Goal: Task Accomplishment & Management: Manage account settings

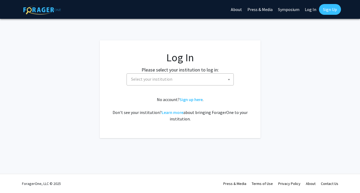
click at [195, 80] on span "Select your institution" at bounding box center [181, 78] width 105 height 11
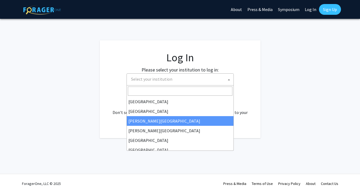
select select "5"
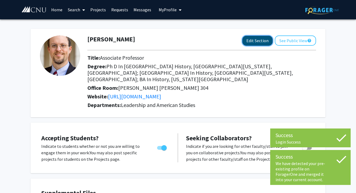
click at [259, 39] on button "Edit Section" at bounding box center [257, 41] width 30 height 10
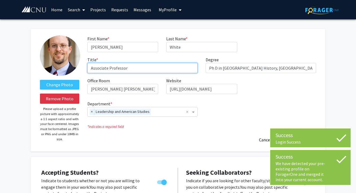
click at [99, 68] on input "Associate Professor" at bounding box center [142, 68] width 111 height 10
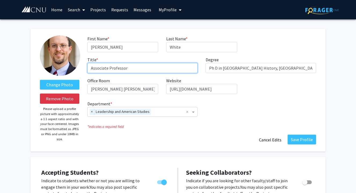
click at [99, 68] on input "Associate Professor" at bounding box center [142, 68] width 111 height 10
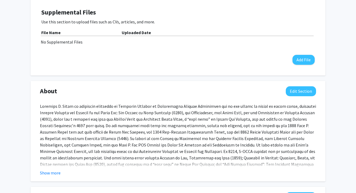
scroll to position [216, 0]
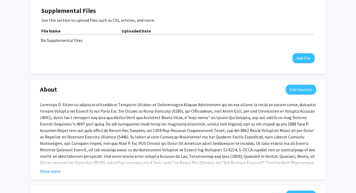
type input "Professor"
click at [82, 105] on div "Awards and Honors Outstanding Faculty Award, State Council of Higher Education …" at bounding box center [178, 181] width 276 height 161
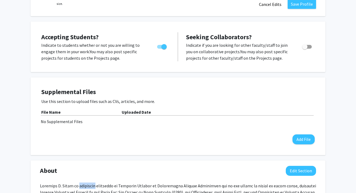
scroll to position [76, 0]
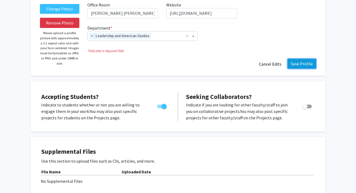
click at [299, 66] on button "Save Profile" at bounding box center [302, 64] width 28 height 10
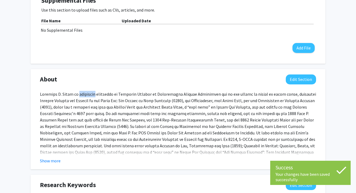
scroll to position [202, 0]
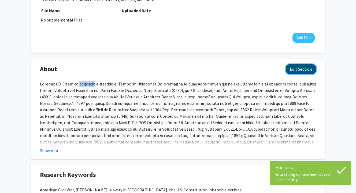
click at [299, 64] on button "Edit Section" at bounding box center [301, 69] width 30 height 10
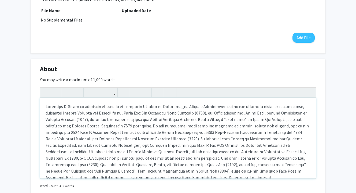
click at [98, 131] on div "Note to users with screen readers: Please deactivate our accessibility plugin f…" at bounding box center [178, 138] width 276 height 80
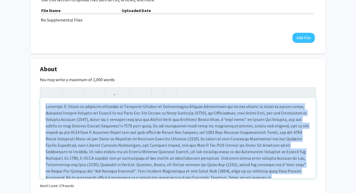
click at [98, 131] on div "Note to users with screen readers: Please deactivate our accessibility plugin f…" at bounding box center [178, 138] width 276 height 80
paste div "Note to users with screen readers: Please deactivate our accessibility plugin f…"
type textarea "<l>Ipsumdol S. Ametc ad elitseddo ei Temporin Utlabor et Doloremagna Aliquae Ad…"
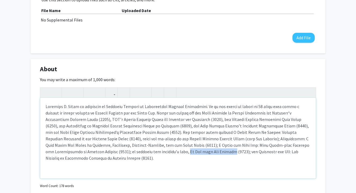
drag, startPoint x: 117, startPoint y: 145, endPoint x: 159, endPoint y: 146, distance: 42.1
click at [159, 146] on p "Note to users with screen readers: Please deactivate our accessibility plugin f…" at bounding box center [178, 132] width 265 height 58
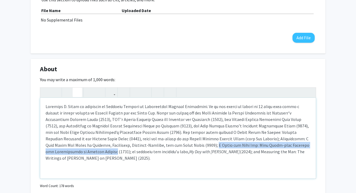
drag, startPoint x: 150, startPoint y: 138, endPoint x: 303, endPoint y: 140, distance: 152.9
click at [303, 140] on p "My Day with [PERSON_NAME] (2024); and Measuring the Man: The Writings of [PERSO…" at bounding box center [178, 132] width 265 height 58
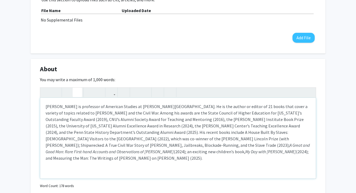
click at [211, 145] on p "[PERSON_NAME] is professor of American Studies at [PERSON_NAME][GEOGRAPHIC_DATA…" at bounding box center [178, 132] width 265 height 58
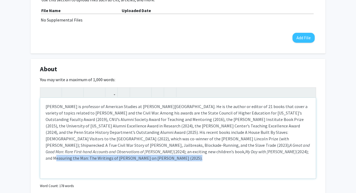
drag, startPoint x: 181, startPoint y: 146, endPoint x: 59, endPoint y: 152, distance: 121.9
click at [59, 152] on p "[PERSON_NAME] is professor of American Studies at [PERSON_NAME][GEOGRAPHIC_DATA…" at bounding box center [178, 132] width 265 height 58
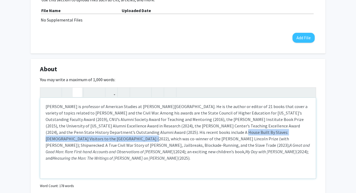
drag, startPoint x: 178, startPoint y: 126, endPoint x: 57, endPoint y: 133, distance: 121.2
click at [57, 133] on p "[PERSON_NAME] is professor of American Studies at [PERSON_NAME][GEOGRAPHIC_DATA…" at bounding box center [178, 132] width 265 height 58
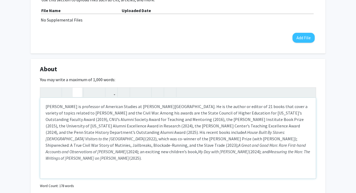
click at [199, 132] on p "[PERSON_NAME] is professor of American Studies at [PERSON_NAME][GEOGRAPHIC_DATA…" at bounding box center [178, 132] width 265 height 58
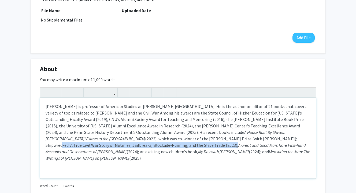
drag, startPoint x: 199, startPoint y: 132, endPoint x: 116, endPoint y: 141, distance: 83.9
click at [116, 141] on p "[PERSON_NAME] is professor of American Studies at [PERSON_NAME][GEOGRAPHIC_DATA…" at bounding box center [178, 132] width 265 height 58
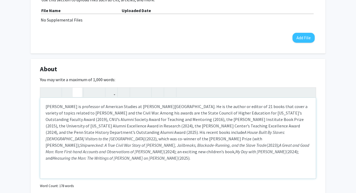
click at [152, 145] on p "[PERSON_NAME] is professor of American Studies at [PERSON_NAME][GEOGRAPHIC_DATA…" at bounding box center [178, 132] width 265 height 58
click at [165, 153] on p "[PERSON_NAME] is professor of American Studies at [PERSON_NAME][GEOGRAPHIC_DATA…" at bounding box center [178, 132] width 265 height 58
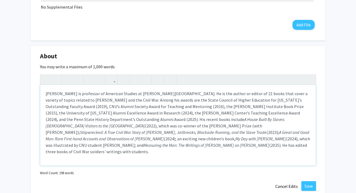
scroll to position [216, 0]
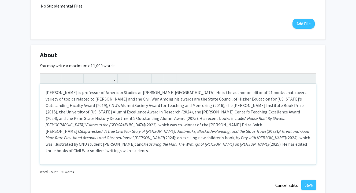
drag, startPoint x: 234, startPoint y: 144, endPoint x: 238, endPoint y: 144, distance: 4.0
click at [238, 144] on div "[PERSON_NAME] is professor of American Studies at [PERSON_NAME][GEOGRAPHIC_DATA…" at bounding box center [178, 124] width 276 height 80
click at [239, 138] on p "[PERSON_NAME] is professor of American Studies at [PERSON_NAME][GEOGRAPHIC_DATA…" at bounding box center [178, 121] width 265 height 64
type textarea "<l>Ipsumdol S. Ametc ad elitseddo ei Temporin Utlabor et Doloremagna Aliquae Ad…"
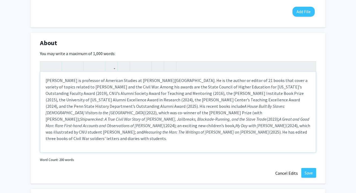
scroll to position [230, 0]
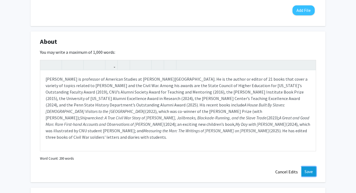
click at [309, 166] on button "Save" at bounding box center [308, 171] width 15 height 10
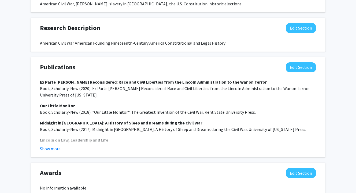
scroll to position [380, 0]
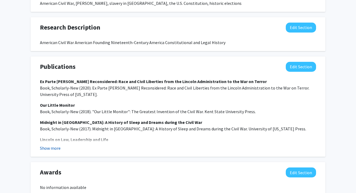
click at [46, 145] on button "Show more" at bounding box center [50, 148] width 21 height 6
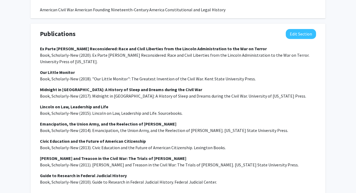
scroll to position [409, 0]
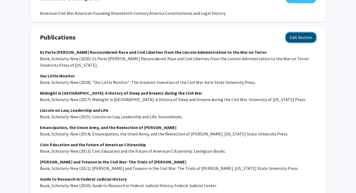
click at [301, 32] on button "Edit Section" at bounding box center [301, 37] width 30 height 10
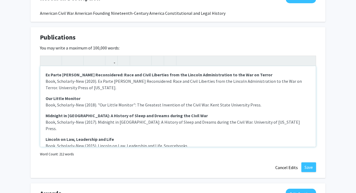
click at [83, 78] on span "Book, Scholarly-New (2020). Ex Parte [PERSON_NAME] Reconsidered: Race and Civil…" at bounding box center [174, 84] width 256 height 12
drag, startPoint x: 97, startPoint y: 73, endPoint x: 85, endPoint y: 73, distance: 12.1
click at [85, 78] on span "Book, Scholarly-New (2020). Ex Parte [PERSON_NAME] Reconsidered: Race and Civil…" at bounding box center [174, 84] width 256 height 12
click at [46, 80] on span "Book, Scholarly-New (2020). Ex Parte [PERSON_NAME] Reconsidered: Race and Civil…" at bounding box center [174, 84] width 256 height 12
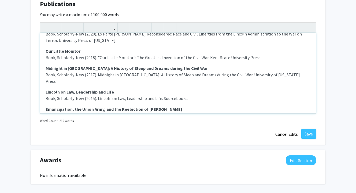
scroll to position [458, 0]
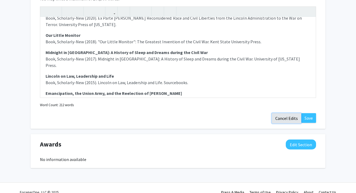
click at [286, 113] on button "Cancel Edits" at bounding box center [287, 118] width 30 height 10
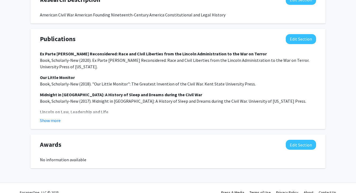
scroll to position [408, 0]
click at [299, 139] on button "Edit Section" at bounding box center [301, 144] width 30 height 10
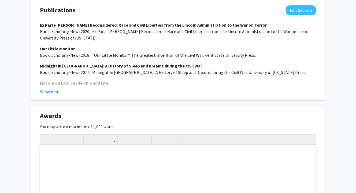
scroll to position [443, 0]
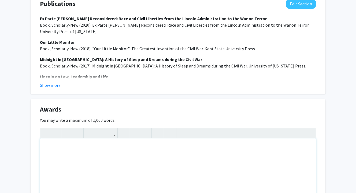
click at [105, 143] on div "Note to users with screen readers: Please deactivate our accessibility plugin f…" at bounding box center [178, 178] width 276 height 80
paste div "Note to users with screen readers: Please deactivate our accessibility plugin f…"
type textarea "<p>2025 Outstanding Alumni Award, Department of History, [GEOGRAPHIC_DATA] </p>…"
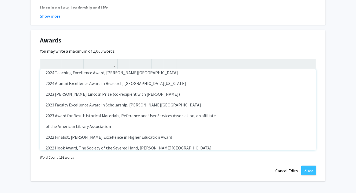
scroll to position [18, 0]
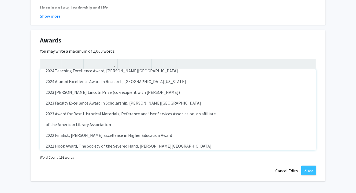
click at [45, 116] on div "2025 Outstanding Alumni Award, Department of History, [GEOGRAPHIC_DATA] 2024 T…" at bounding box center [178, 109] width 276 height 80
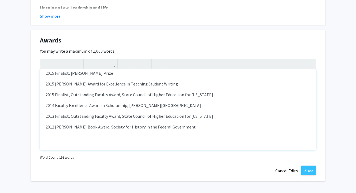
scroll to position [156, 0]
click at [85, 132] on div "2025 Outstanding Alumni Award, Department of History, [GEOGRAPHIC_DATA] 2024 T…" at bounding box center [178, 109] width 276 height 80
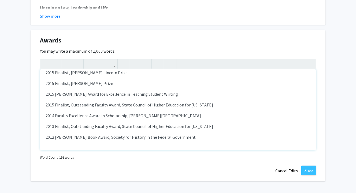
type textarea "<p>2025 Outstanding Alumni Award, Department of History, [GEOGRAPHIC_DATA] </p>…"
click at [308, 165] on button "Save" at bounding box center [308, 170] width 15 height 10
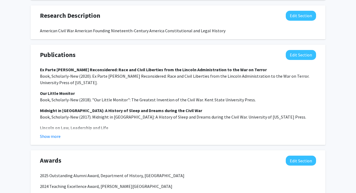
scroll to position [390, 0]
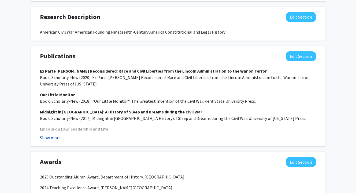
click at [57, 134] on button "Show more" at bounding box center [50, 137] width 21 height 6
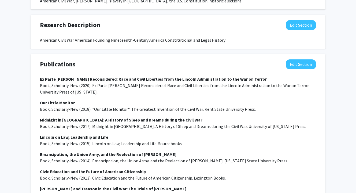
scroll to position [381, 0]
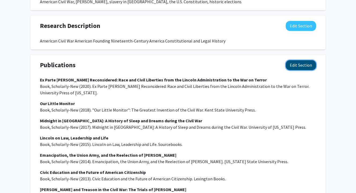
click at [299, 60] on button "Edit Section" at bounding box center [301, 65] width 30 height 10
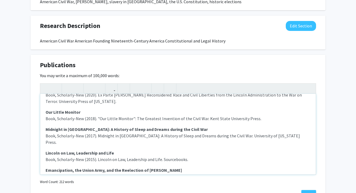
click at [197, 133] on span "Book, Scholarly-New (2017). Midnight in [GEOGRAPHIC_DATA]: A History of Sleep a…" at bounding box center [173, 139] width 255 height 12
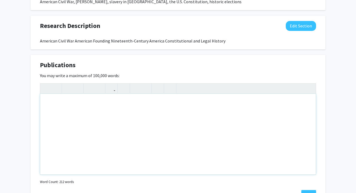
scroll to position [0, 0]
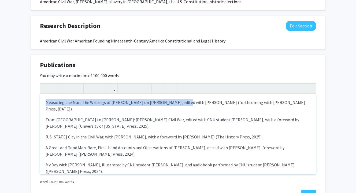
drag, startPoint x: 179, startPoint y: 93, endPoint x: 45, endPoint y: 95, distance: 133.9
click at [46, 99] on p "Measuring the Man: The Writings of [PERSON_NAME] on [PERSON_NAME], edited with …" at bounding box center [178, 105] width 265 height 13
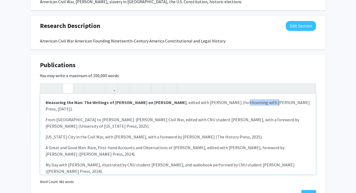
drag, startPoint x: 269, startPoint y: 94, endPoint x: 241, endPoint y: 94, distance: 28.4
click at [241, 99] on p "Measuring the Man: The Writings of [PERSON_NAME] on [PERSON_NAME] , edited with…" at bounding box center [178, 105] width 265 height 13
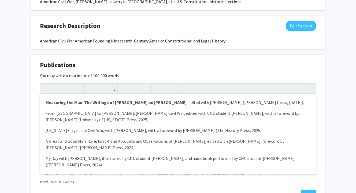
click at [269, 99] on p "Measuring the Man: The Writings of [PERSON_NAME] on [PERSON_NAME] , edited with…" at bounding box center [178, 102] width 265 height 6
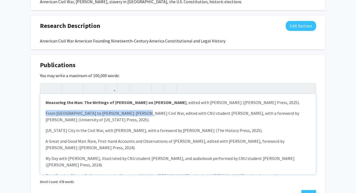
drag, startPoint x: 131, startPoint y: 104, endPoint x: 43, endPoint y: 105, distance: 88.3
click at [43, 105] on div "Measuring the Man: The Writings of [PERSON_NAME] on [PERSON_NAME] , edited with…" at bounding box center [178, 134] width 276 height 80
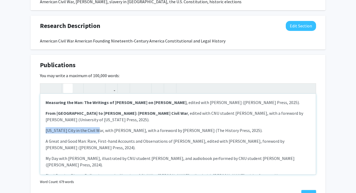
drag, startPoint x: 98, startPoint y: 121, endPoint x: 43, endPoint y: 122, distance: 54.2
click at [43, 122] on div "Measuring the Man: The Writings of [PERSON_NAME] on [PERSON_NAME] , edited with…" at bounding box center [178, 134] width 276 height 80
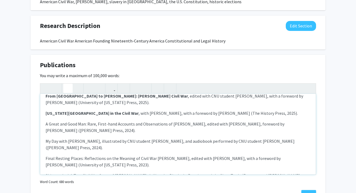
scroll to position [25, 0]
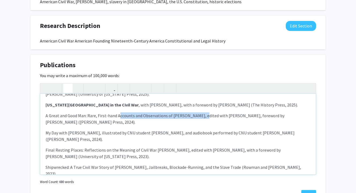
drag, startPoint x: 201, startPoint y: 107, endPoint x: 118, endPoint y: 105, distance: 83.4
click at [118, 112] on p "A Great and Good Man: Rare, First-hand Accounts and Observations of [PERSON_NAM…" at bounding box center [178, 118] width 265 height 13
drag, startPoint x: 200, startPoint y: 108, endPoint x: 45, endPoint y: 106, distance: 155.6
click at [45, 106] on div "Measuring the Man: The Writings of [PERSON_NAME] on [PERSON_NAME] , edited with…" at bounding box center [178, 134] width 276 height 80
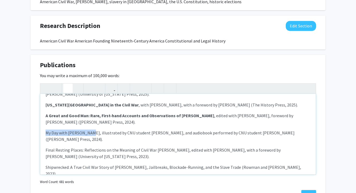
drag, startPoint x: 88, startPoint y: 124, endPoint x: 45, endPoint y: 124, distance: 43.7
click at [45, 124] on div "Measuring the Man: The Writings of [PERSON_NAME] on [PERSON_NAME] , edited with…" at bounding box center [178, 134] width 276 height 80
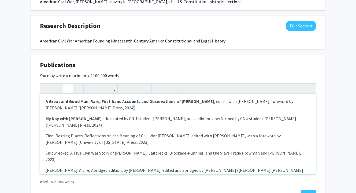
scroll to position [47, 0]
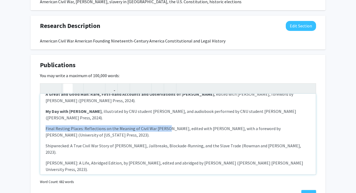
drag, startPoint x: 165, startPoint y: 113, endPoint x: 43, endPoint y: 115, distance: 121.8
click at [43, 115] on div "Measuring the Man: The Writings of [PERSON_NAME] on [PERSON_NAME] , edited with…" at bounding box center [178, 134] width 276 height 80
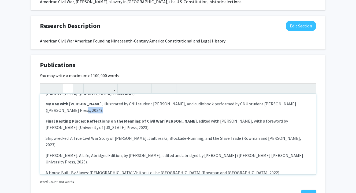
scroll to position [58, 0]
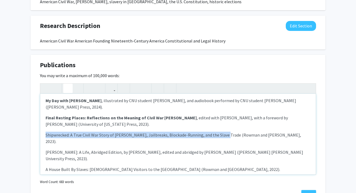
drag, startPoint x: 222, startPoint y: 120, endPoint x: 104, endPoint y: 113, distance: 117.4
click at [104, 113] on div "Measuring the Man: The Writings of [PERSON_NAME] on [PERSON_NAME] , edited with…" at bounding box center [178, 134] width 276 height 80
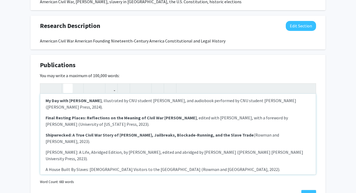
click at [208, 149] on p "[PERSON_NAME]: A Life, Abridged Edition, by [PERSON_NAME], edited and abridged …" at bounding box center [178, 155] width 265 height 13
drag, startPoint x: 119, startPoint y: 130, endPoint x: 117, endPoint y: 127, distance: 3.6
click at [117, 149] on p "[PERSON_NAME]: A Life, Abridged Edition, by [PERSON_NAME], edited and abridged …" at bounding box center [178, 155] width 265 height 13
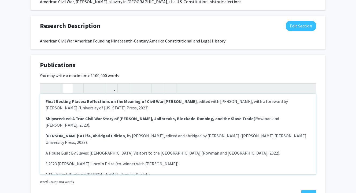
scroll to position [81, 0]
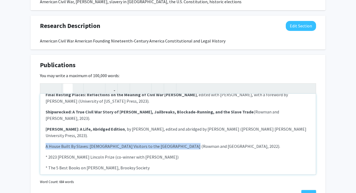
drag, startPoint x: 182, startPoint y: 125, endPoint x: 178, endPoint y: 121, distance: 5.9
click at [178, 143] on p "A House Built By Slaves: [DEMOGRAPHIC_DATA] Visitors to the [GEOGRAPHIC_DATA] (…" at bounding box center [178, 146] width 265 height 6
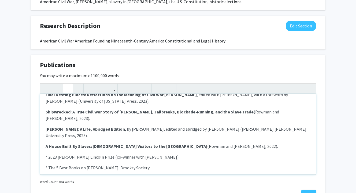
click at [158, 130] on div "Measuring the Man: The Writings of [PERSON_NAME] on [PERSON_NAME] , edited with…" at bounding box center [178, 134] width 276 height 80
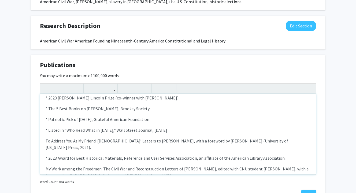
scroll to position [142, 0]
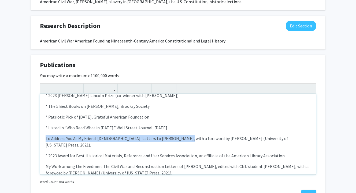
drag, startPoint x: 179, startPoint y: 117, endPoint x: 178, endPoint y: 113, distance: 4.5
click at [178, 113] on div "Measuring the Man: The Writings of [PERSON_NAME] on [PERSON_NAME] , edited with…" at bounding box center [178, 134] width 276 height 80
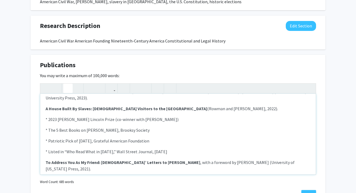
scroll to position [119, 0]
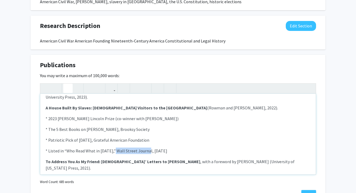
drag, startPoint x: 146, startPoint y: 130, endPoint x: 113, endPoint y: 128, distance: 33.6
click at [113, 147] on p "* Listed in “Who Read What in [DATE],” Wall Street Journal, [DATE]" at bounding box center [178, 150] width 265 height 6
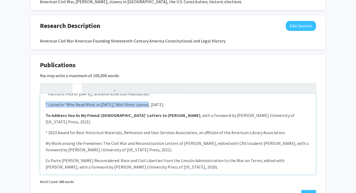
scroll to position [173, 0]
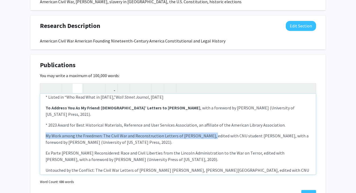
drag, startPoint x: 206, startPoint y: 114, endPoint x: 204, endPoint y: 111, distance: 4.1
click at [204, 132] on p "My Work among the Freedmen: The Civil War and Reconstruction Letters of [PERSON…" at bounding box center [178, 138] width 265 height 13
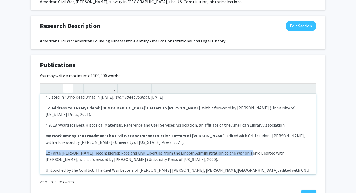
drag, startPoint x: 237, startPoint y: 131, endPoint x: 236, endPoint y: 128, distance: 3.8
click at [236, 149] on p "Ex Parte [PERSON_NAME] Reconsidered: Race and Civil Liberties from the Lincoln …" at bounding box center [178, 155] width 265 height 13
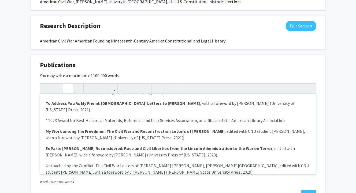
scroll to position [178, 0]
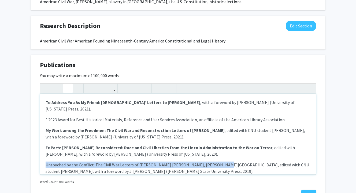
drag, startPoint x: 208, startPoint y: 142, endPoint x: 207, endPoint y: 139, distance: 3.6
click at [207, 139] on div "Measuring the Man: The Writings of [PERSON_NAME] on [PERSON_NAME] , edited with…" at bounding box center [178, 134] width 276 height 80
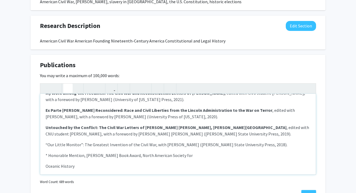
scroll to position [218, 0]
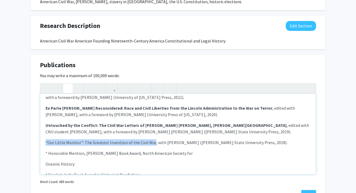
drag, startPoint x: 150, startPoint y: 121, endPoint x: 147, endPoint y: 117, distance: 5.3
click at [147, 117] on div "Measuring the Man: The Writings of [PERSON_NAME] on [PERSON_NAME] , edited with…" at bounding box center [178, 134] width 276 height 80
click at [48, 139] on strong "“Our Little Monitor”: The Greatest Invention of the Civil War" at bounding box center [104, 141] width 117 height 5
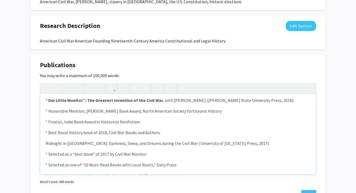
scroll to position [262, 0]
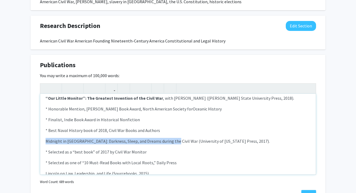
drag, startPoint x: 171, startPoint y: 120, endPoint x: 168, endPoint y: 115, distance: 5.4
click at [168, 115] on div "Measuring the Man: The Writings of [PERSON_NAME] on [PERSON_NAME] , edited with…" at bounding box center [178, 134] width 276 height 80
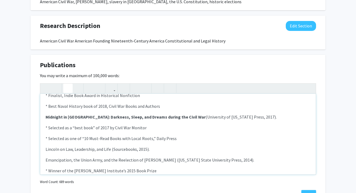
scroll to position [287, 0]
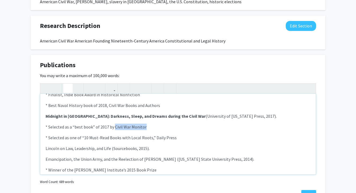
drag, startPoint x: 145, startPoint y: 106, endPoint x: 114, endPoint y: 105, distance: 30.6
click at [114, 123] on p "* Selected as a “best book” of 2017 by Civil War Monitor" at bounding box center [178, 126] width 265 height 6
drag, startPoint x: 175, startPoint y: 117, endPoint x: 153, endPoint y: 118, distance: 22.3
click at [153, 134] on p "* Selected as one of “10 Must-Read Books with Local Roots,” Daily Press" at bounding box center [178, 137] width 265 height 6
drag, startPoint x: 110, startPoint y: 127, endPoint x: 107, endPoint y: 121, distance: 6.9
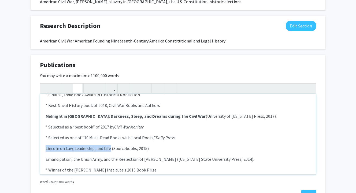
click at [107, 121] on div "Measuring the Man: The Writings of [PERSON_NAME] on [PERSON_NAME] , edited with…" at bounding box center [178, 134] width 276 height 80
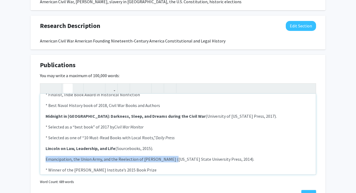
drag, startPoint x: 171, startPoint y: 137, endPoint x: 169, endPoint y: 133, distance: 4.6
click at [169, 133] on div "Measuring the Man: The Writings of [PERSON_NAME] on [PERSON_NAME] , edited with…" at bounding box center [178, 134] width 276 height 80
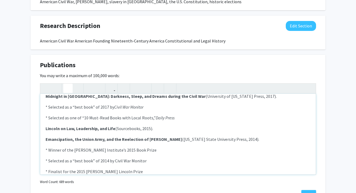
scroll to position [317, 0]
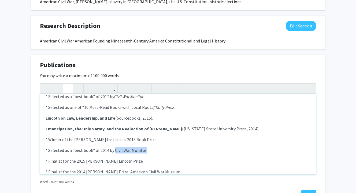
drag, startPoint x: 144, startPoint y: 129, endPoint x: 114, endPoint y: 128, distance: 30.3
click at [114, 147] on p "* Selected as a “best book” of 2014 by Civil War Monitor" at bounding box center [178, 150] width 265 height 6
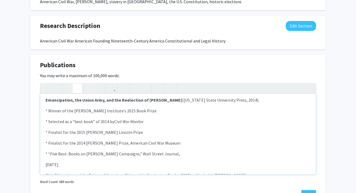
scroll to position [347, 0]
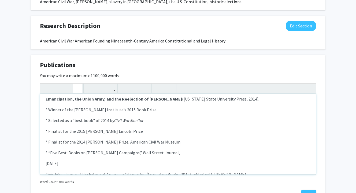
drag, startPoint x: 177, startPoint y: 131, endPoint x: 144, endPoint y: 129, distance: 32.8
click at [144, 149] on p "* “Five Best: Books on [PERSON_NAME] Campaigns,” Wall Street Journal," at bounding box center [178, 152] width 265 height 6
click at [48, 160] on p "[DATE]" at bounding box center [178, 163] width 265 height 6
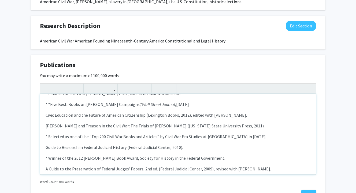
scroll to position [388, 0]
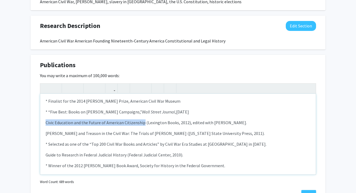
drag, startPoint x: 143, startPoint y: 101, endPoint x: 140, endPoint y: 95, distance: 6.9
click at [140, 95] on div "Measuring the Man: The Writings of [PERSON_NAME] on [PERSON_NAME] , edited with…" at bounding box center [178, 134] width 276 height 80
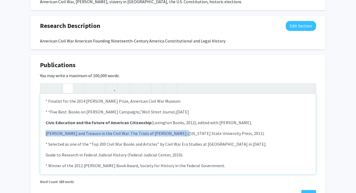
drag, startPoint x: 179, startPoint y: 112, endPoint x: 177, endPoint y: 106, distance: 6.4
click at [177, 106] on div "Measuring the Man: The Writings of [PERSON_NAME] on [PERSON_NAME] , edited with…" at bounding box center [178, 134] width 276 height 80
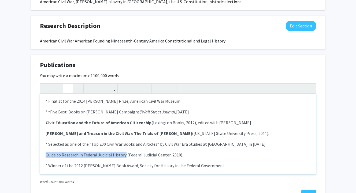
drag, startPoint x: 124, startPoint y: 134, endPoint x: 121, endPoint y: 128, distance: 7.1
click at [121, 128] on div "Measuring the Man: The Writings of [PERSON_NAME] on [PERSON_NAME] , edited with…" at bounding box center [178, 134] width 276 height 80
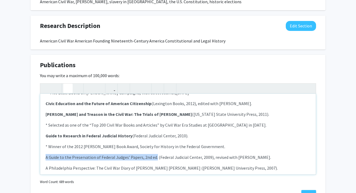
drag, startPoint x: 156, startPoint y: 137, endPoint x: 150, endPoint y: 130, distance: 8.6
click at [150, 130] on div "Measuring the Man: The Writings of [PERSON_NAME] on [PERSON_NAME] , edited with…" at bounding box center [178, 134] width 276 height 80
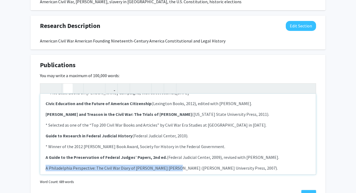
drag, startPoint x: 172, startPoint y: 146, endPoint x: 166, endPoint y: 142, distance: 7.2
click at [166, 142] on div "Measuring the Man: The Writings of [PERSON_NAME] on [PERSON_NAME] , edited with…" at bounding box center [178, 134] width 276 height 80
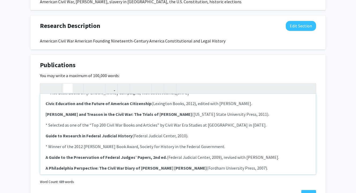
click at [166, 130] on div "Measuring the Man: The Writings of [PERSON_NAME] on [PERSON_NAME] , edited with…" at bounding box center [178, 134] width 276 height 80
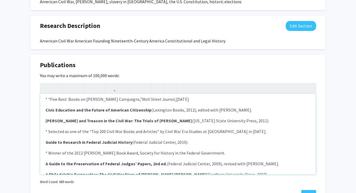
type textarea "<l><ipsumd>Sitametco adi Eli: Sed Doeiusmo te Incididun Utlabore et Dolorem Ali…"
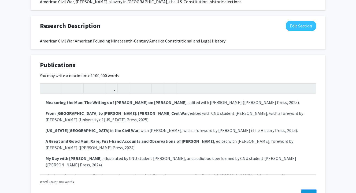
click at [309, 190] on button "Save" at bounding box center [308, 195] width 15 height 10
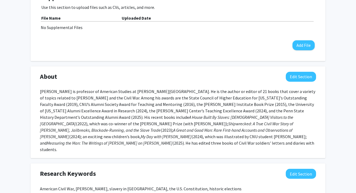
scroll to position [196, 0]
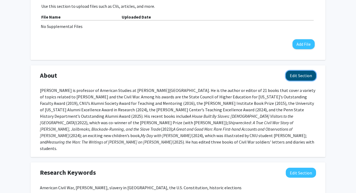
click at [299, 71] on button "Edit Section" at bounding box center [301, 76] width 30 height 10
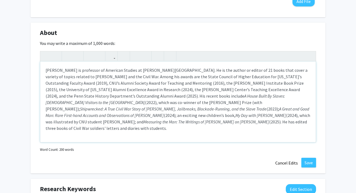
scroll to position [240, 0]
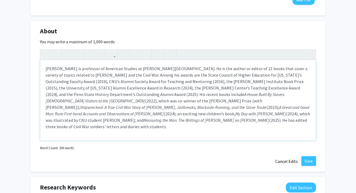
click at [161, 113] on p "[PERSON_NAME] is professor of American Studies at [PERSON_NAME][GEOGRAPHIC_DATA…" at bounding box center [178, 97] width 265 height 64
type textarea "<l>Ipsumdol S. Ametc ad elitseddo ei Temporin Utlabor et Doloremagna Aliquae Ad…"
click at [308, 156] on button "Save" at bounding box center [308, 161] width 15 height 10
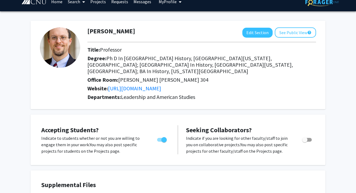
scroll to position [0, 0]
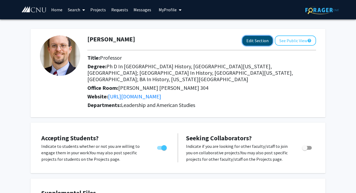
click at [251, 42] on button "Edit Section" at bounding box center [257, 41] width 30 height 10
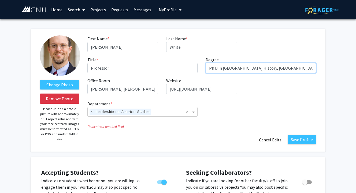
click at [215, 68] on input "Ph D in [GEOGRAPHIC_DATA] History, [GEOGRAPHIC_DATA][US_STATE], [GEOGRAPHIC_DAT…" at bounding box center [261, 68] width 111 height 10
click at [281, 68] on input "PhD in [GEOGRAPHIC_DATA], [GEOGRAPHIC_DATA][US_STATE], [GEOGRAPHIC_DATA]; MA in…" at bounding box center [261, 68] width 111 height 10
type input "PhD in [GEOGRAPHIC_DATA], [GEOGRAPHIC_DATA][US_STATE], [GEOGRAPHIC_DATA]; MA in…"
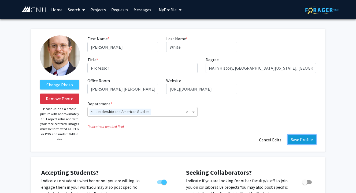
scroll to position [0, 0]
click at [301, 138] on button "Save Profile" at bounding box center [302, 139] width 28 height 10
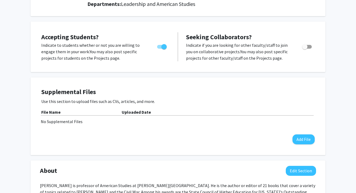
scroll to position [105, 0]
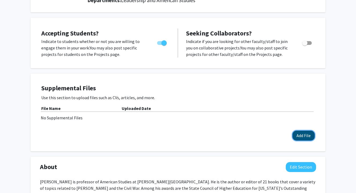
click at [303, 130] on button "Add File" at bounding box center [304, 135] width 22 height 10
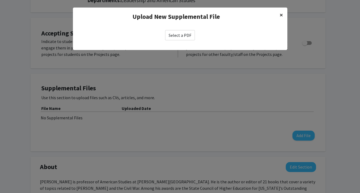
click at [281, 14] on span "×" at bounding box center [281, 15] width 3 height 8
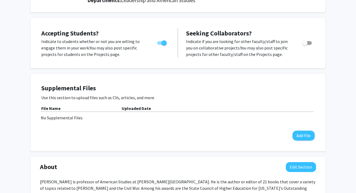
scroll to position [0, 0]
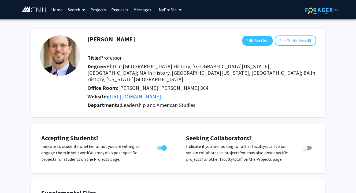
click at [65, 54] on img at bounding box center [60, 55] width 40 height 40
click at [248, 40] on button "Edit Section" at bounding box center [257, 41] width 30 height 10
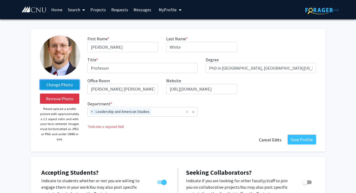
click at [62, 85] on label "Change Photo" at bounding box center [59, 85] width 39 height 10
click at [0, 0] on input "Change Photo" at bounding box center [0, 0] width 0 height 0
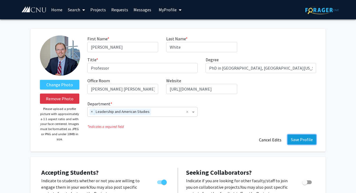
click at [305, 141] on button "Save Profile" at bounding box center [302, 139] width 28 height 10
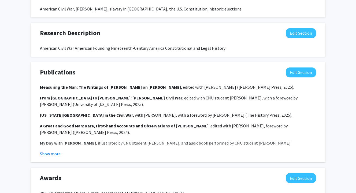
scroll to position [375, 0]
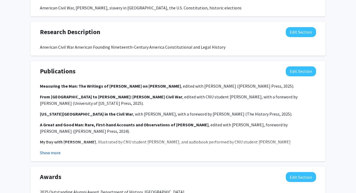
click at [48, 149] on button "Show more" at bounding box center [50, 152] width 21 height 6
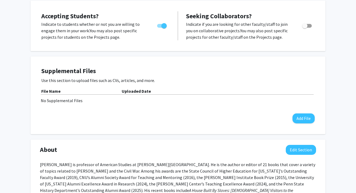
scroll to position [0, 0]
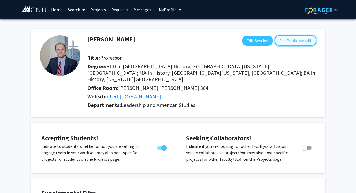
click at [286, 42] on button "See Public View help" at bounding box center [295, 40] width 41 height 10
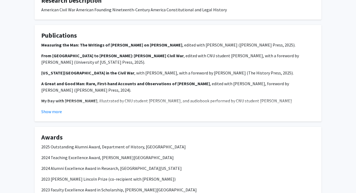
scroll to position [245, 0]
